Goal: Task Accomplishment & Management: Complete application form

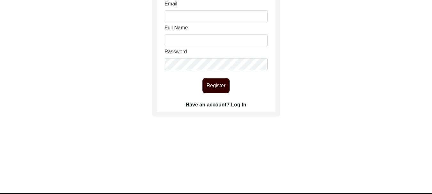
scroll to position [96, 0]
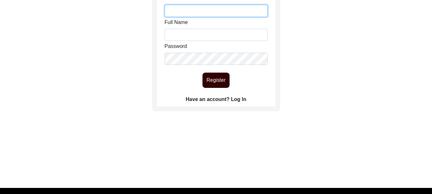
type input "[EMAIL_ADDRESS][DOMAIN_NAME]"
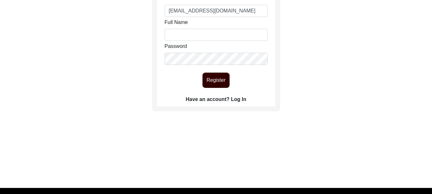
click at [238, 101] on label "Have an account? Log In" at bounding box center [216, 100] width 60 height 8
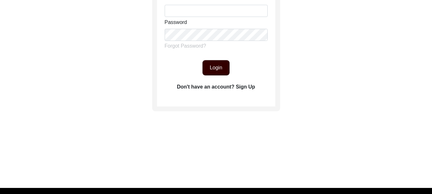
type input "[EMAIL_ADDRESS][DOMAIN_NAME]"
click at [217, 67] on button "Login" at bounding box center [215, 67] width 27 height 15
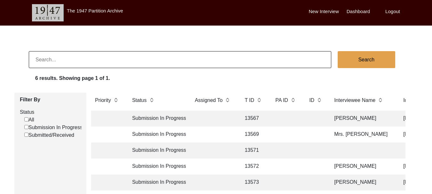
scroll to position [4, 0]
click at [155, 151] on td "Submission In Progress" at bounding box center [157, 151] width 58 height 16
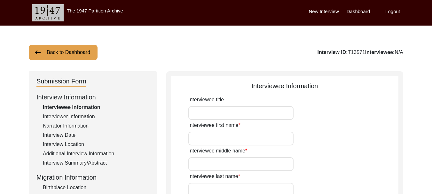
click at [203, 107] on input "Interviewee title" at bounding box center [240, 113] width 105 height 14
type input "Mrs."
click at [228, 138] on input "Interviewee first name" at bounding box center [240, 139] width 105 height 14
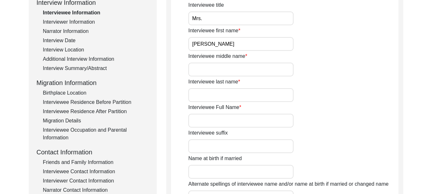
scroll to position [96, 0]
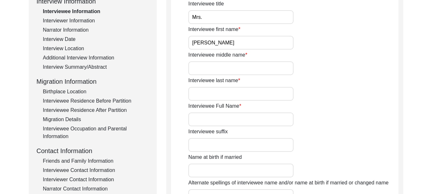
type input "[PERSON_NAME]"
click at [218, 72] on input "Interviewee middle name" at bounding box center [240, 68] width 105 height 14
type input "[PERSON_NAME]"
click at [203, 95] on input "Interviewee last name" at bounding box center [240, 94] width 105 height 14
type input "Kaur"
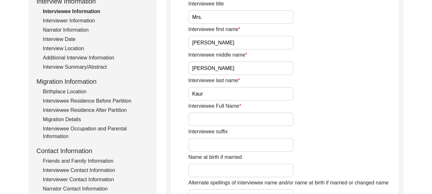
click at [222, 119] on input "Interviewee Full Name" at bounding box center [240, 120] width 105 height 14
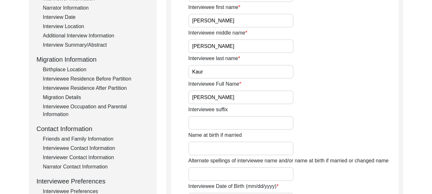
type input "[PERSON_NAME]"
click at [224, 157] on label "Alternate spellings of interviewee name and/or name at birth if married or chan…" at bounding box center [288, 161] width 200 height 8
click at [224, 167] on input "Alternate spellings of interviewee name and/or name at birth if married or chan…" at bounding box center [240, 174] width 105 height 14
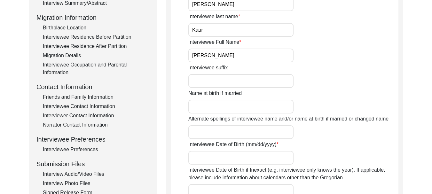
click at [221, 109] on input "Name at birth if married" at bounding box center [240, 107] width 105 height 14
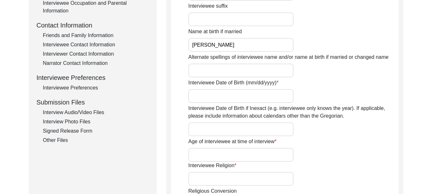
scroll to position [224, 0]
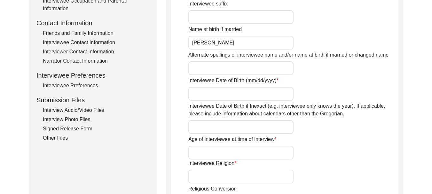
type input "[PERSON_NAME]"
click at [215, 70] on input "Alternate spellings of interviewee name and/or name at birth if married or chan…" at bounding box center [240, 68] width 105 height 14
type input "[PERSON_NAME]"
click at [211, 97] on input "Interviewee Date of Birth (mm/dd/yyyy)" at bounding box center [240, 94] width 105 height 14
click at [197, 95] on input "[DATE]" at bounding box center [240, 94] width 105 height 14
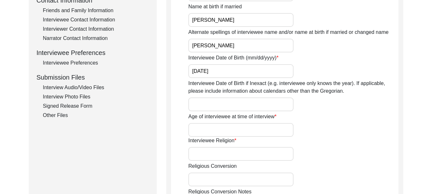
scroll to position [288, 0]
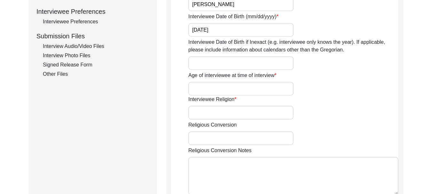
type input "[DATE]"
click at [213, 90] on input "Age of interviewee at time of interview" at bounding box center [240, 89] width 105 height 14
type input "79 years"
click at [216, 109] on input "Interviewee Religion" at bounding box center [240, 113] width 105 height 14
type input "[DEMOGRAPHIC_DATA]"
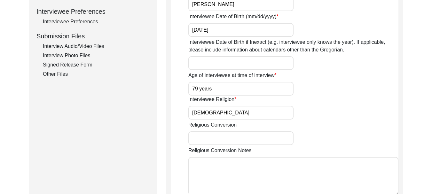
click at [225, 135] on input "Religious Conversion" at bounding box center [240, 138] width 105 height 14
type input "[PERSON_NAME]"
click at [205, 164] on textarea "Religious Conversion Notes" at bounding box center [293, 176] width 210 height 38
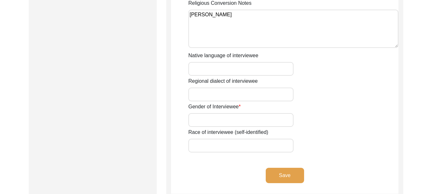
scroll to position [447, 0]
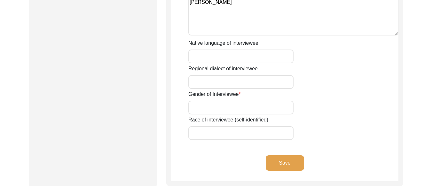
type textarea "[PERSON_NAME]"
click at [238, 56] on input "Native language of interviewee" at bounding box center [240, 57] width 105 height 14
type input "Punjabi"
click at [236, 85] on input "Regional dialect of interviewee" at bounding box center [240, 82] width 105 height 14
type input "[GEOGRAPHIC_DATA]"
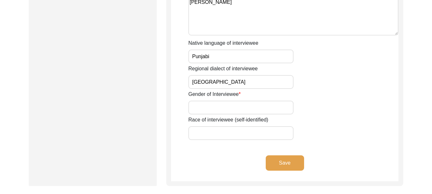
click at [212, 110] on input "Gender of Interviewee" at bounding box center [240, 108] width 105 height 14
type input "[DEMOGRAPHIC_DATA]"
click at [229, 135] on input "Race of interviewee (self-identified)" at bounding box center [240, 133] width 105 height 14
type input "Jatt"
click at [289, 166] on button "Save" at bounding box center [285, 162] width 38 height 15
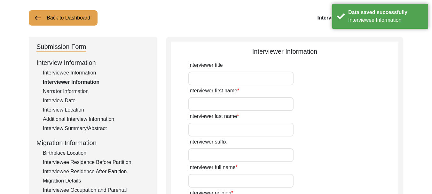
scroll to position [32, 0]
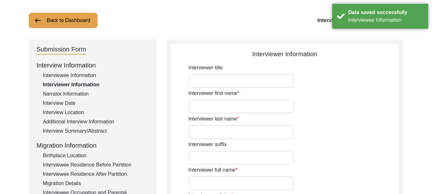
click at [223, 81] on input "Interviewer title" at bounding box center [240, 81] width 105 height 14
type input "Dr."
click at [224, 108] on input "Interviewer first name" at bounding box center [240, 107] width 105 height 14
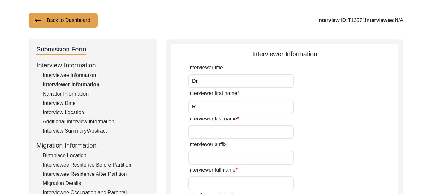
click at [248, 151] on input "Interviewer suffix" at bounding box center [240, 158] width 105 height 14
click at [199, 103] on input "R" at bounding box center [240, 107] width 105 height 14
type input "[PERSON_NAME]"
click at [223, 132] on input "Interviewer last name" at bounding box center [240, 132] width 105 height 14
type input "K"
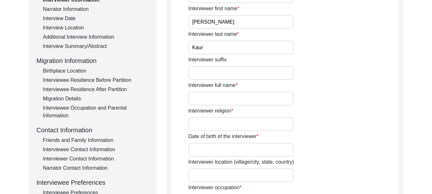
scroll to position [128, 0]
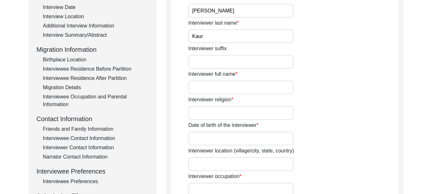
type input "Kaur"
click at [229, 89] on input "Interviewer full name" at bounding box center [240, 88] width 105 height 14
type input "[PERSON_NAME]"
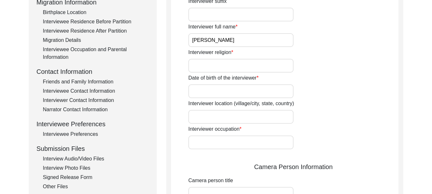
scroll to position [192, 0]
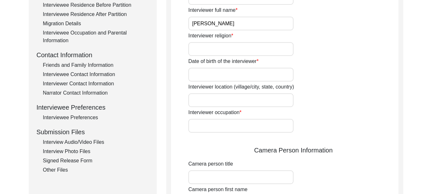
click at [236, 50] on input "Interviewer religion" at bounding box center [240, 49] width 105 height 14
type input "[DEMOGRAPHIC_DATA]"
click at [223, 74] on input "Date of birth of the interviewer" at bounding box center [240, 75] width 105 height 14
type input "[DATE]"
click at [226, 100] on input "Interviewer location (village/city, state, country)" at bounding box center [240, 100] width 105 height 14
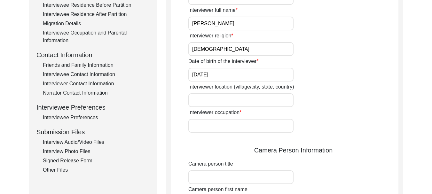
type input "Ferozepur"
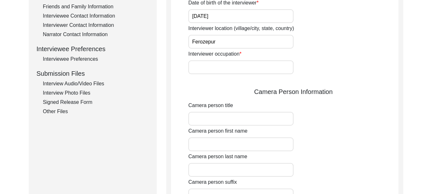
scroll to position [256, 0]
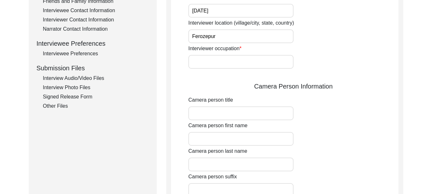
click at [225, 61] on input "Interviewer occupation" at bounding box center [240, 62] width 105 height 14
type input "Professor"
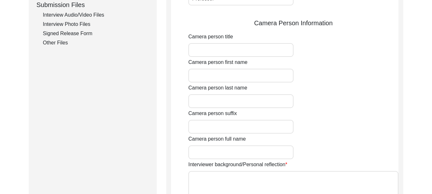
scroll to position [320, 0]
click at [215, 48] on input "Camera person title" at bounding box center [240, 50] width 105 height 14
type input "Dr."
click at [221, 78] on input "Camera person first name" at bounding box center [240, 75] width 105 height 14
type input "[PERSON_NAME]"
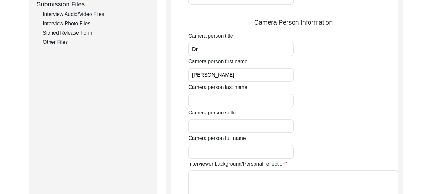
click at [228, 100] on input "Camera person last name" at bounding box center [240, 101] width 105 height 14
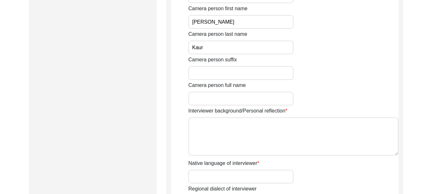
scroll to position [384, 0]
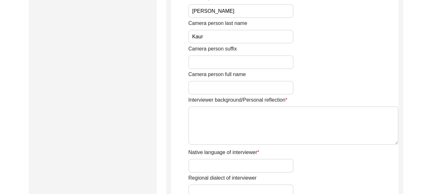
type input "Kaur"
click at [225, 87] on input "Camera person full name" at bounding box center [240, 88] width 105 height 14
type input "[PERSON_NAME]"
click at [238, 123] on textarea "Interviewer background/Personal reflection" at bounding box center [293, 125] width 210 height 38
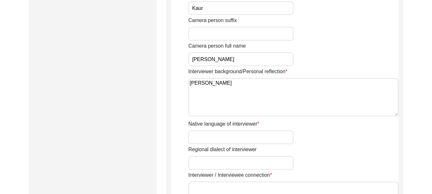
scroll to position [479, 0]
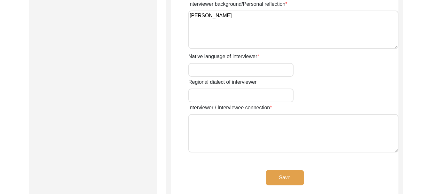
type textarea "[PERSON_NAME]"
click at [243, 9] on div "Interviewer background/Personal reflection [PERSON_NAME]" at bounding box center [293, 25] width 210 height 51
click at [245, 73] on input "Native language of interviewer" at bounding box center [240, 70] width 105 height 14
type input "Punjabi"
click at [236, 100] on input "Regional dialect of interviewer" at bounding box center [240, 96] width 105 height 14
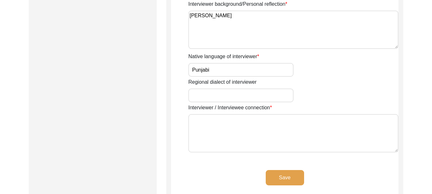
type input "[GEOGRAPHIC_DATA]"
click at [235, 129] on textarea "Interviewer / Interviewee connection" at bounding box center [293, 133] width 210 height 38
click at [236, 136] on textarea "Interviewer / Interviewee connection" at bounding box center [293, 133] width 210 height 38
type textarea "[PERSON_NAME]"
click at [282, 181] on button "Save" at bounding box center [285, 177] width 38 height 15
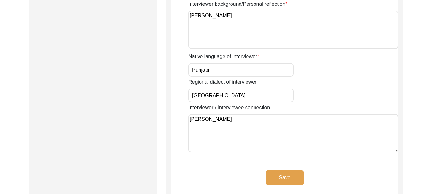
scroll to position [268, 0]
